Goal: Navigation & Orientation: Find specific page/section

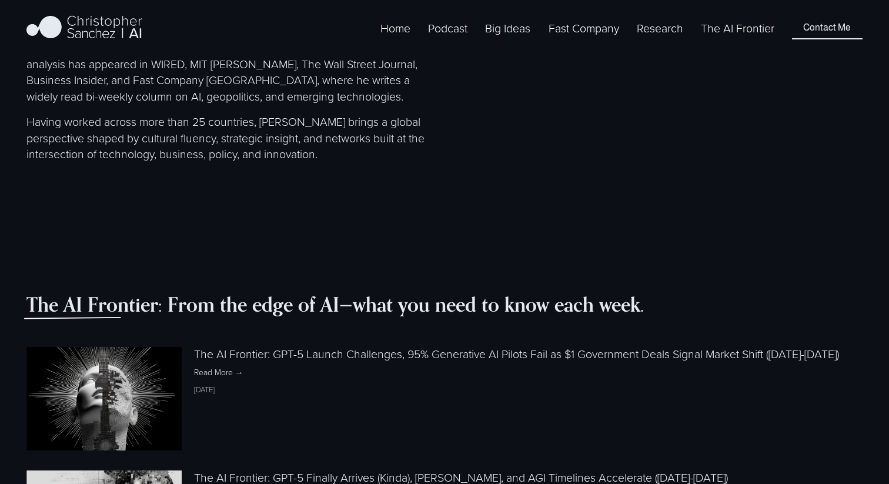
scroll to position [887, 0]
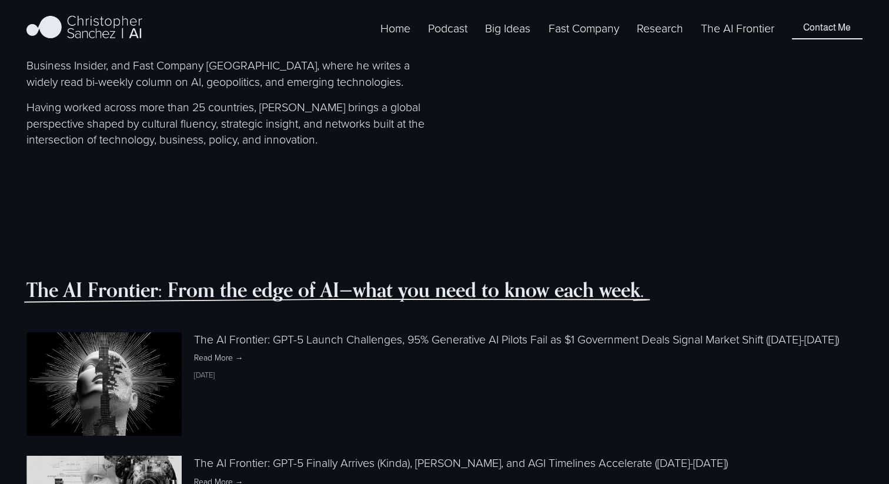
click at [0, 0] on span "Fast Company [GEOGRAPHIC_DATA] - Español" at bounding box center [0, 0] width 0 height 0
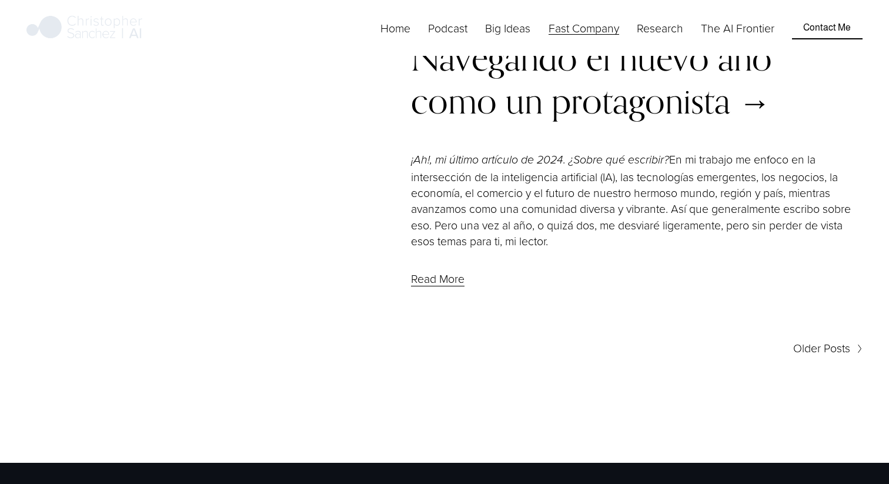
scroll to position [6492, 0]
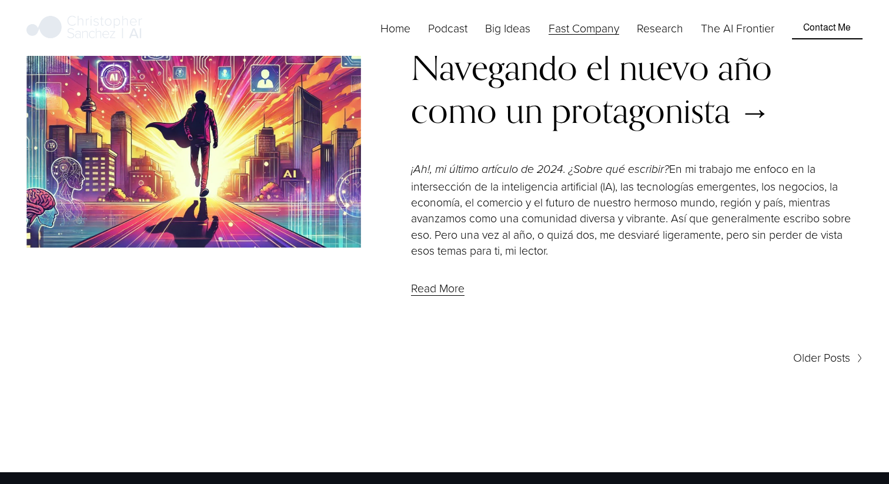
click at [807, 349] on span "Older Posts" at bounding box center [821, 357] width 57 height 16
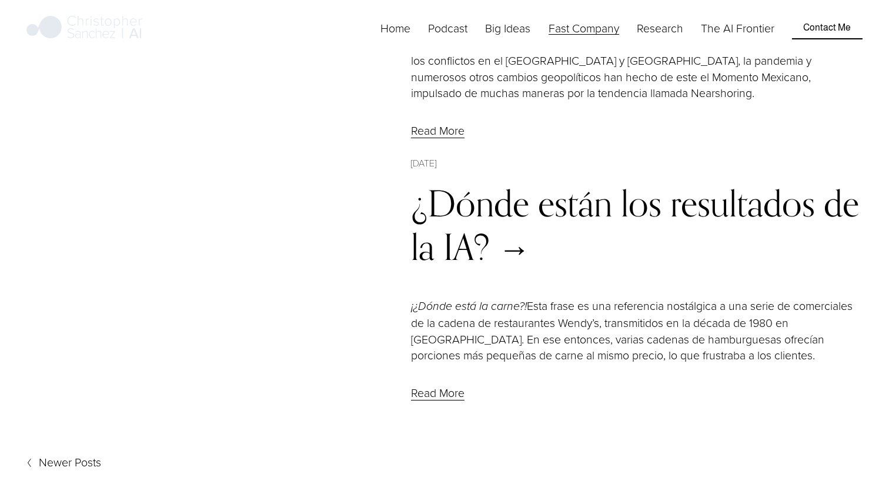
scroll to position [3804, 0]
